Goal: Task Accomplishment & Management: Manage account settings

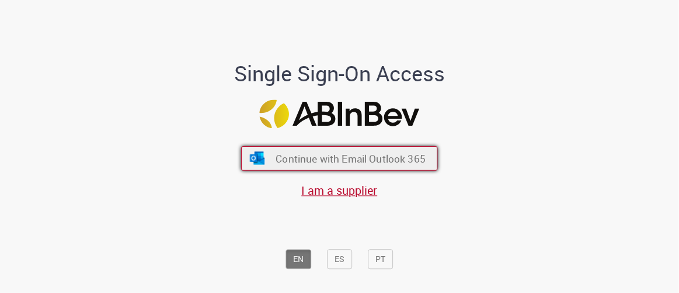
click at [350, 158] on span "Continue with Email Outlook 365" at bounding box center [351, 157] width 150 height 13
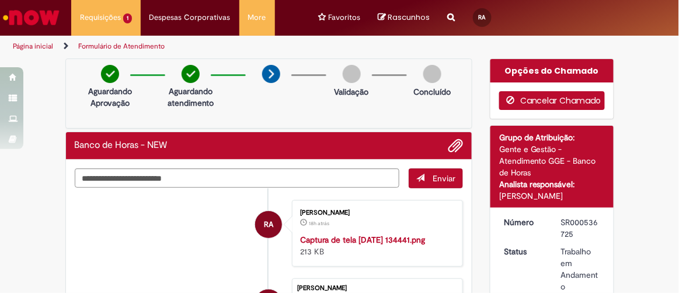
click at [541, 106] on button "Cancelar Chamado" at bounding box center [552, 100] width 106 height 19
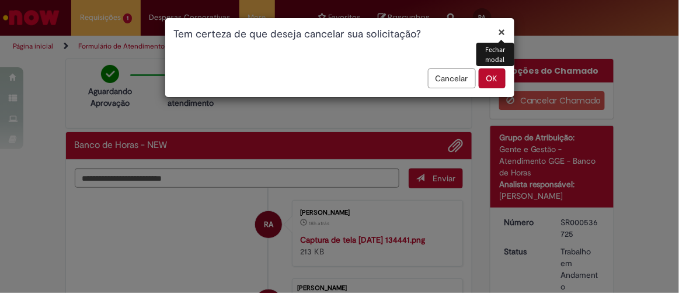
click at [493, 81] on button "OK" at bounding box center [492, 78] width 27 height 20
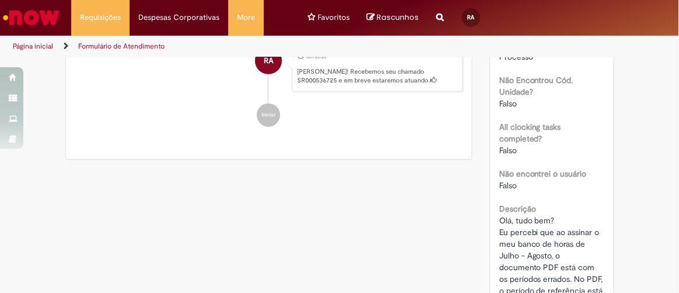
scroll to position [371, 0]
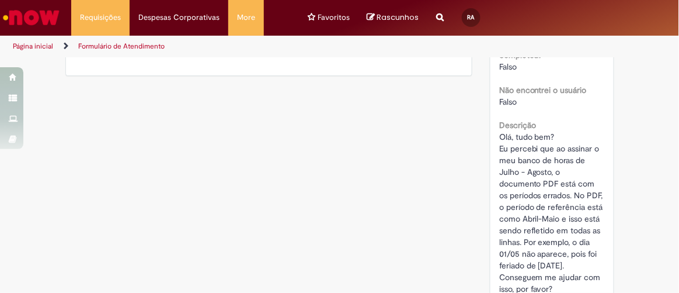
drag, startPoint x: 367, startPoint y: 88, endPoint x: 293, endPoint y: 79, distance: 75.3
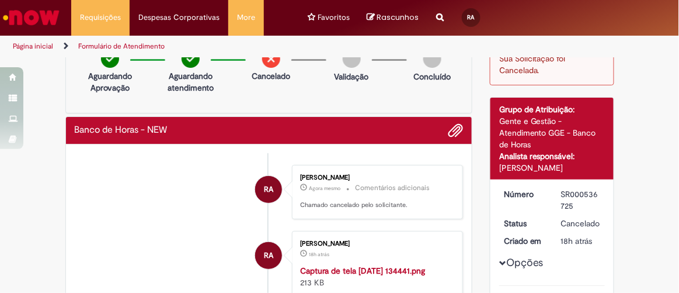
scroll to position [0, 0]
